Goal: Task Accomplishment & Management: Complete application form

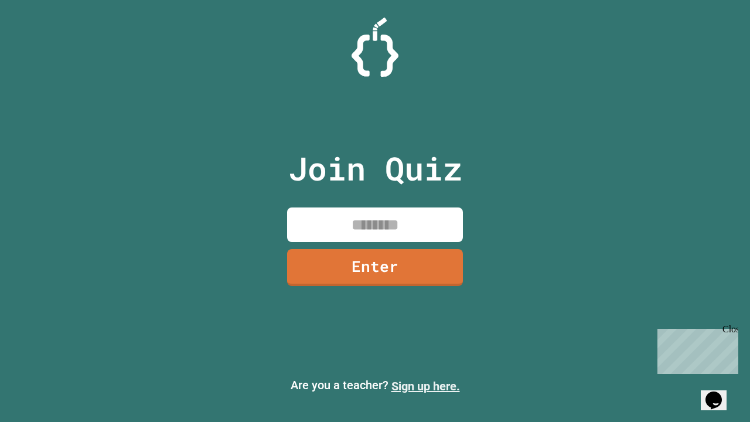
click at [426, 386] on link "Sign up here." at bounding box center [426, 386] width 69 height 14
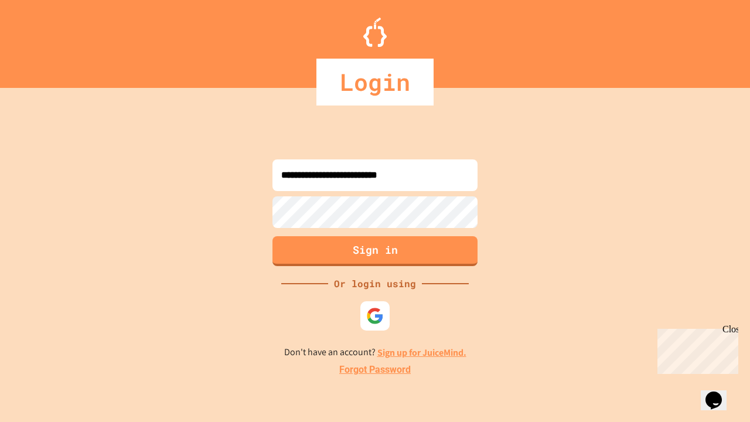
type input "**********"
